Goal: Register for event/course

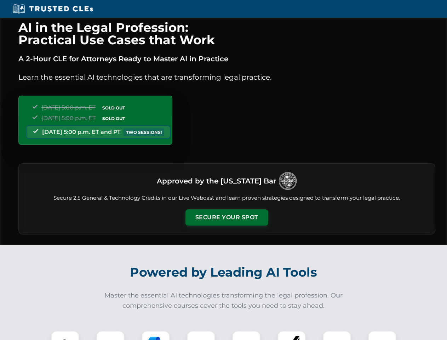
click at [226, 217] on button "Secure Your Spot" at bounding box center [226, 217] width 83 height 16
click at [65, 335] on img at bounding box center [65, 344] width 21 height 21
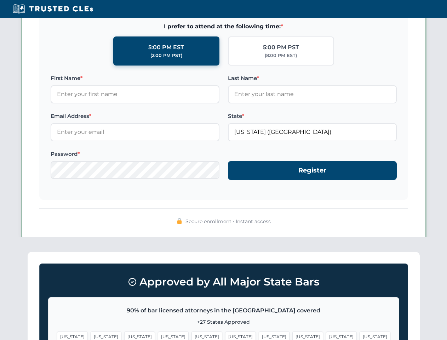
click at [259, 335] on span "[US_STATE]" at bounding box center [274, 336] width 31 height 10
click at [326, 335] on span "[US_STATE]" at bounding box center [341, 336] width 31 height 10
